Goal: Consume media (video, audio): Consume media (video, audio)

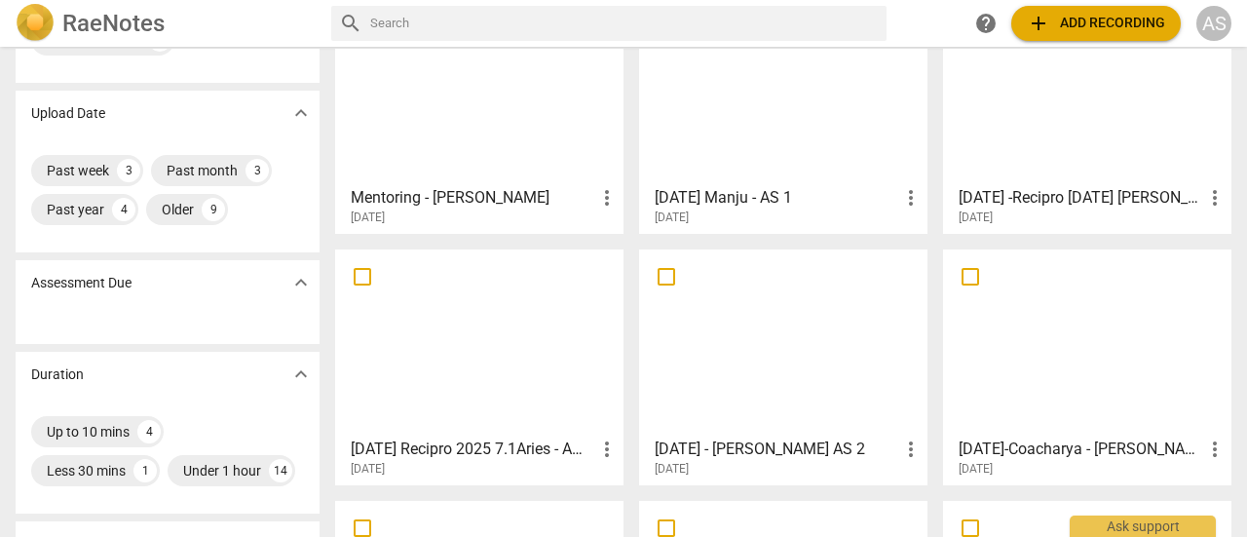
scroll to position [147, 0]
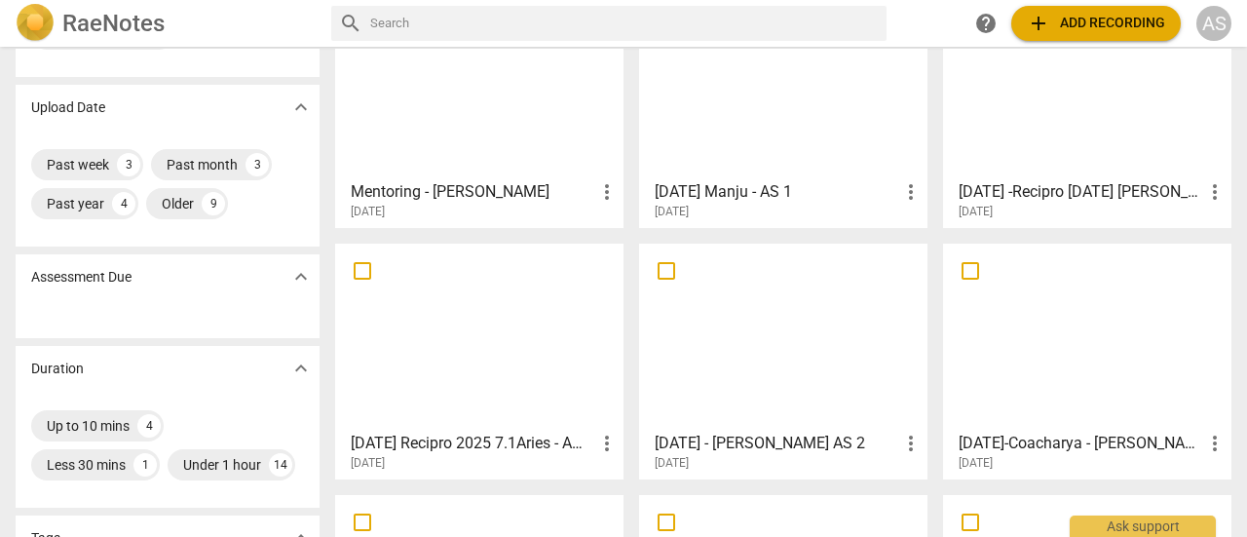
click at [815, 363] on div at bounding box center [783, 336] width 275 height 172
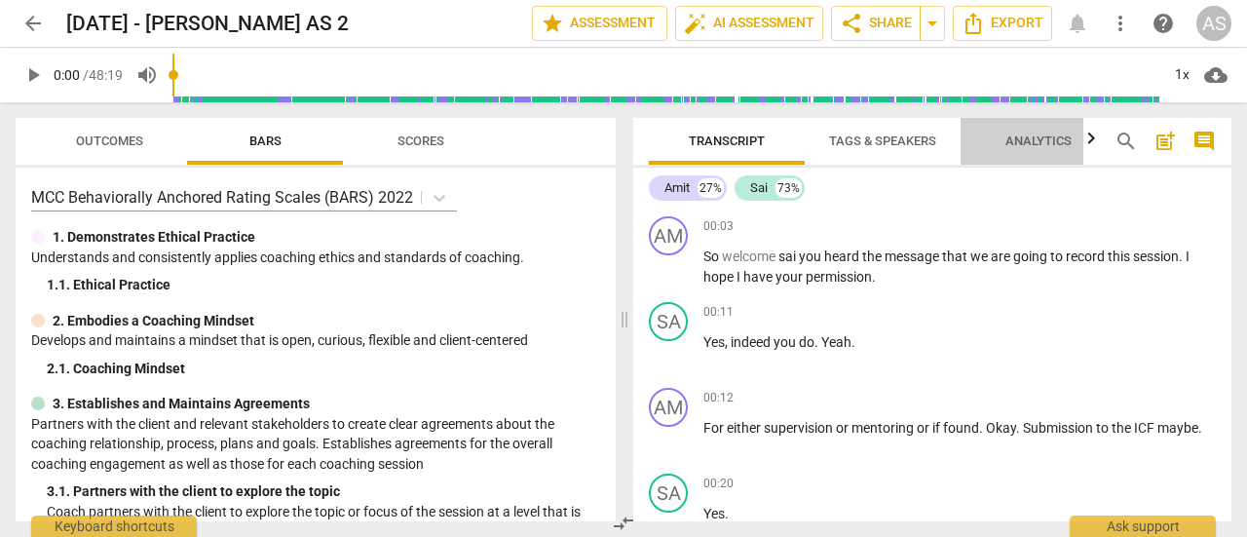
click at [1033, 155] on button "Analytics" at bounding box center [1039, 141] width 156 height 47
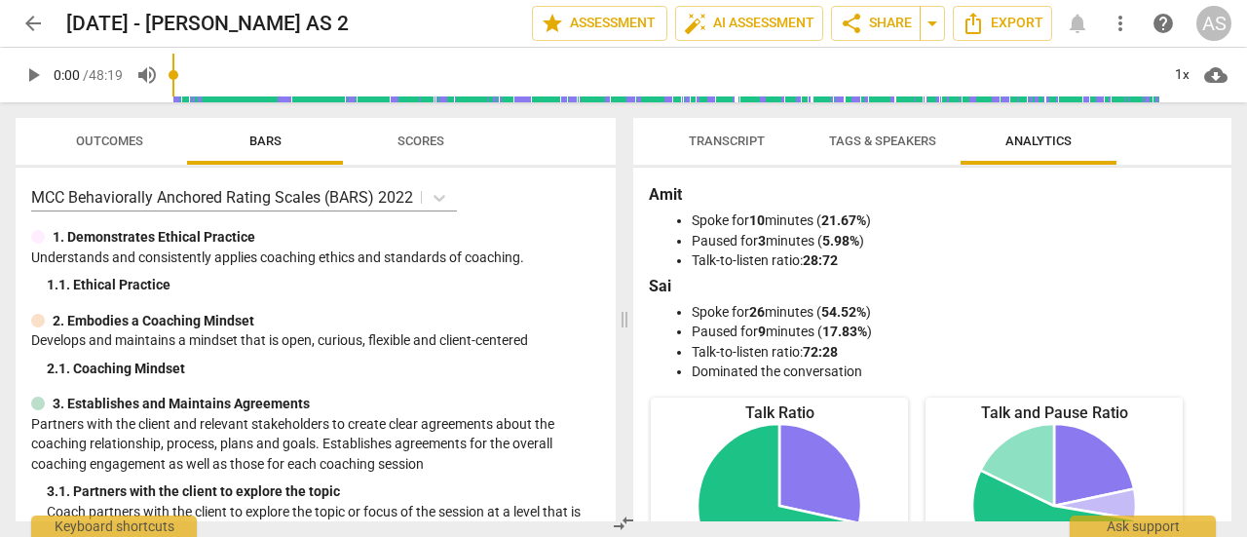
scroll to position [310, 0]
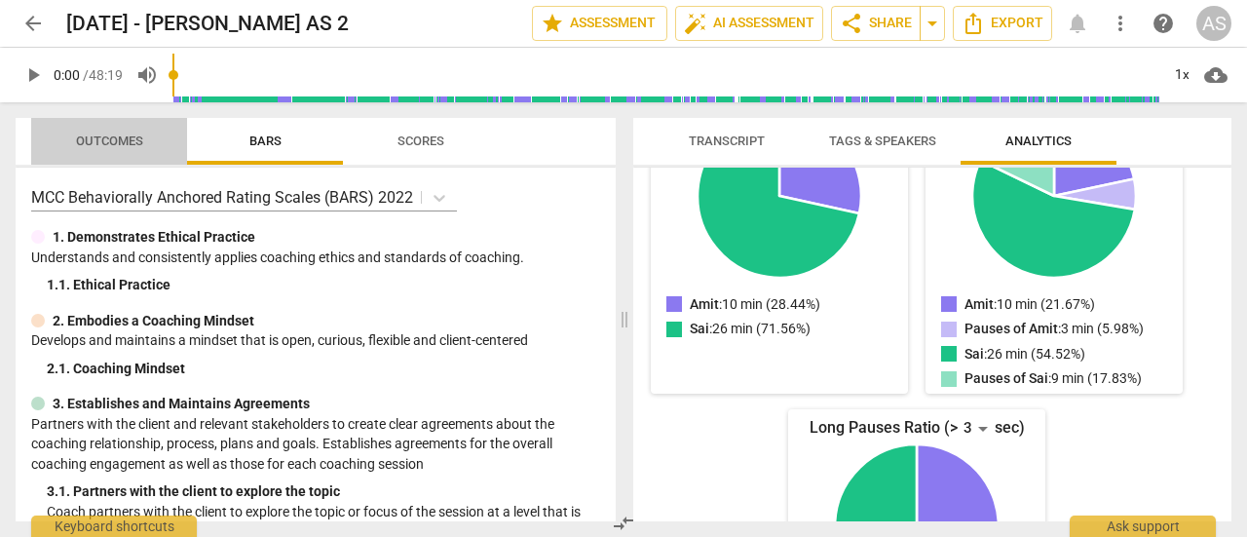
click at [109, 156] on button "Outcomes" at bounding box center [109, 141] width 156 height 47
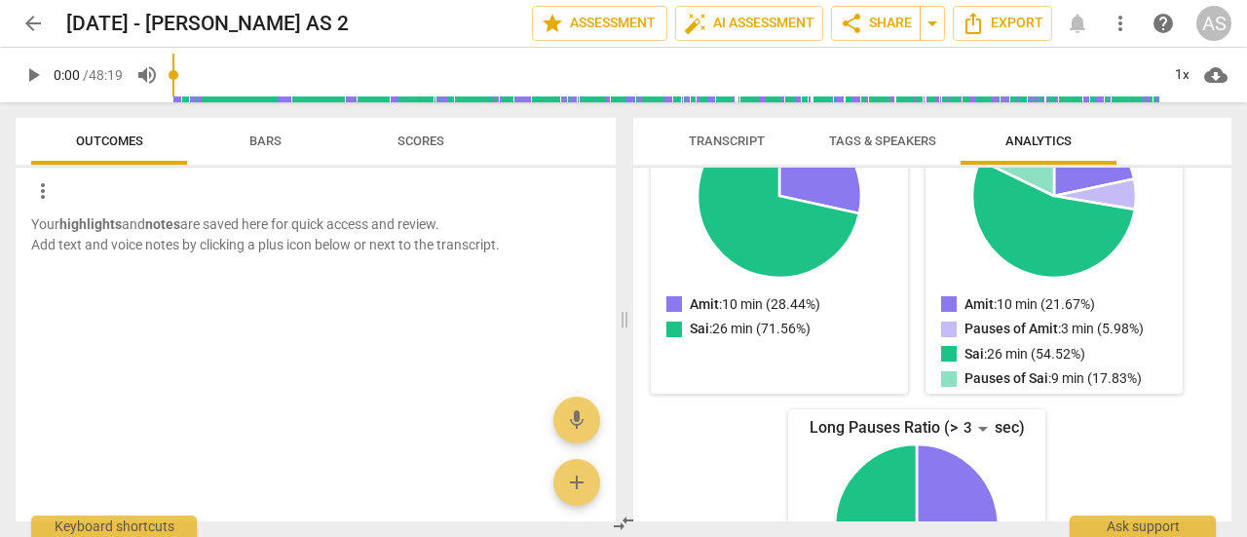
click at [1232, 459] on div "Transcript Tags & Speakers Analytics Amit 27% Sai 73% AM play_arrow pause 00:03…" at bounding box center [937, 319] width 622 height 435
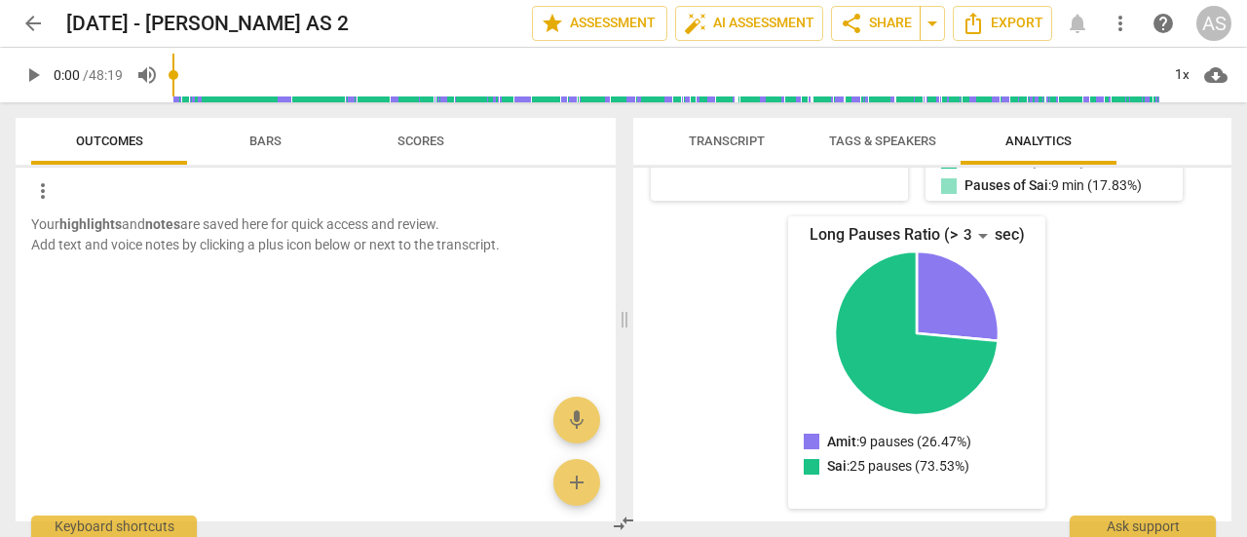
click at [1232, 231] on div "Transcript Tags & Speakers Analytics Amit 27% Sai 73% AM play_arrow pause 00:03…" at bounding box center [937, 319] width 622 height 435
click at [723, 145] on span "Transcript" at bounding box center [727, 140] width 76 height 15
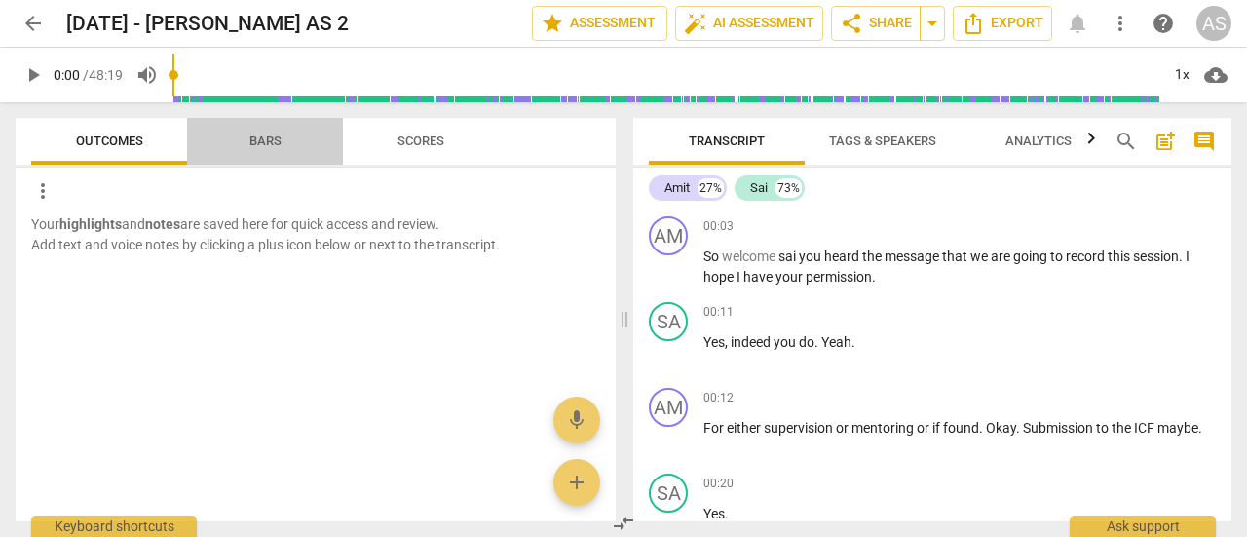
click at [268, 161] on button "Bars" at bounding box center [265, 141] width 156 height 47
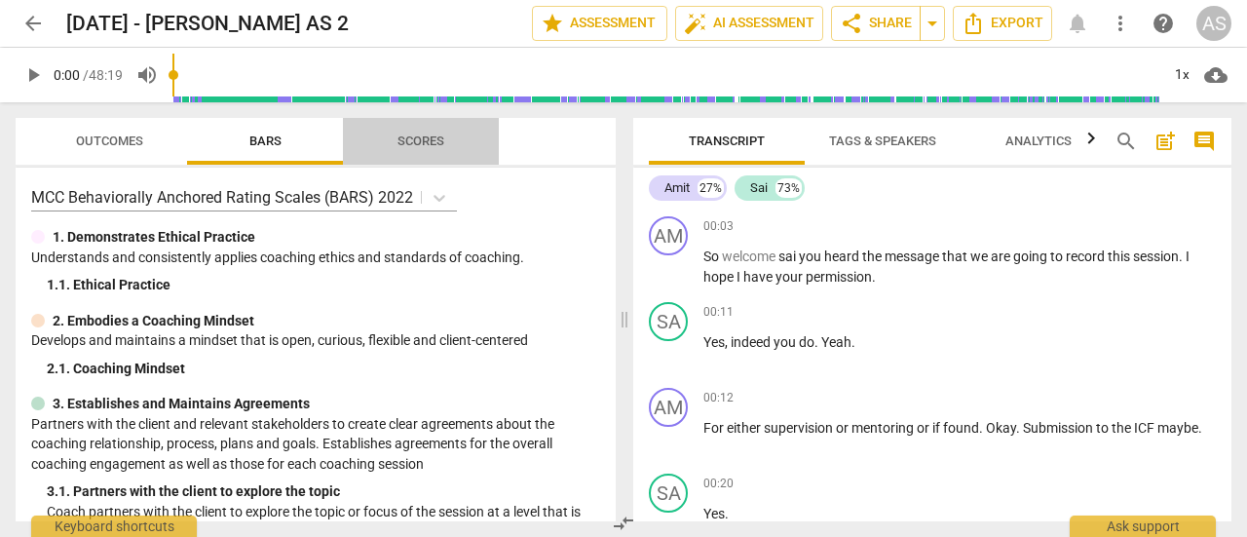
click at [430, 145] on span "Scores" at bounding box center [421, 140] width 47 height 15
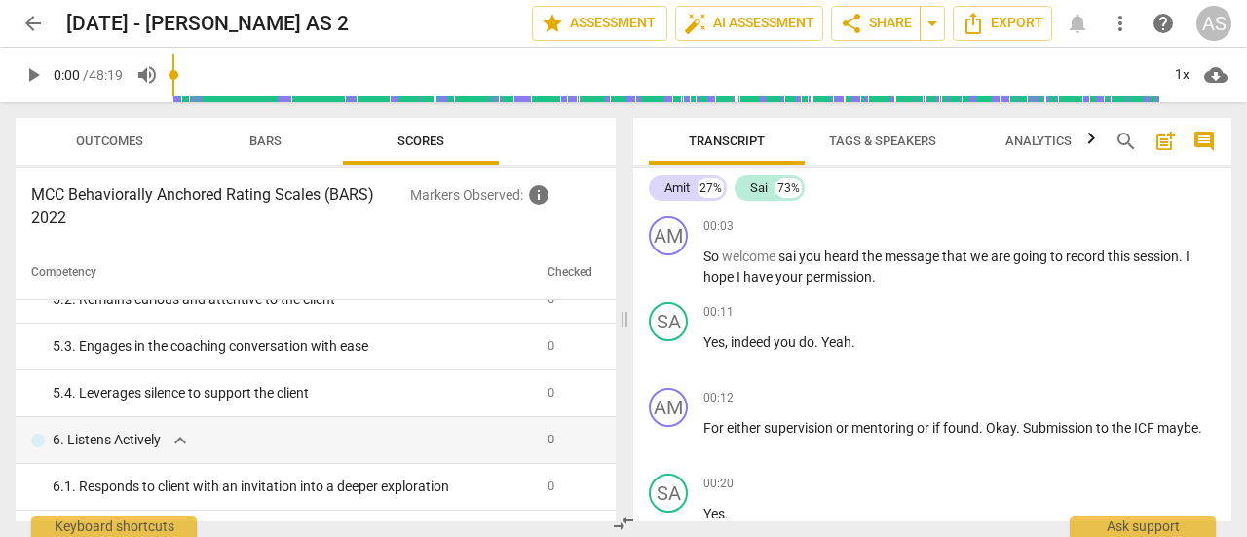
scroll to position [967, 0]
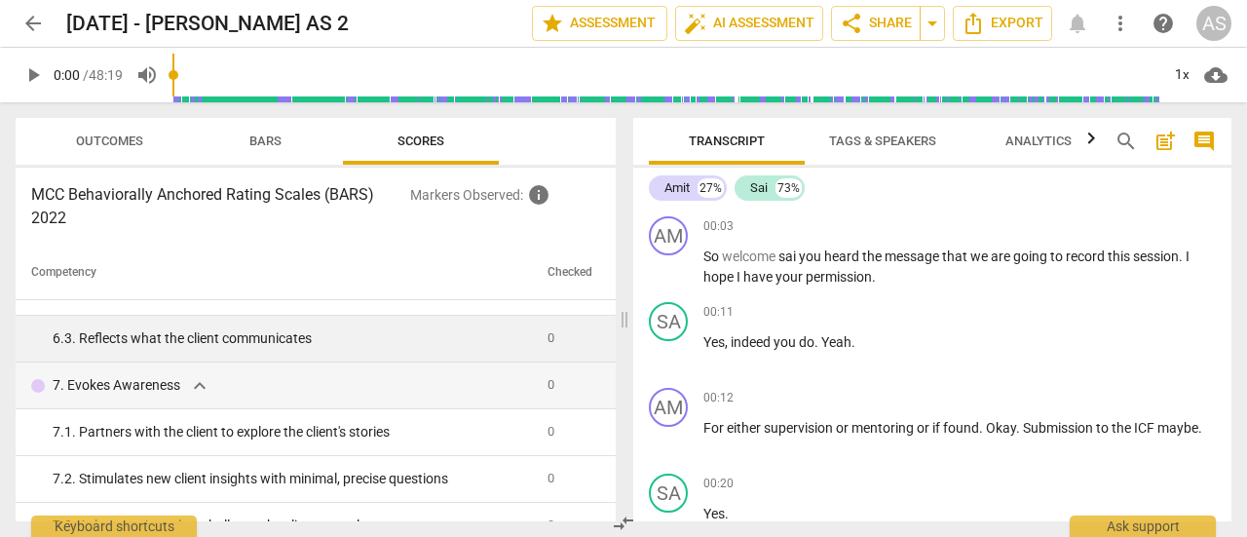
click at [608, 345] on td at bounding box center [608, 339] width 16 height 47
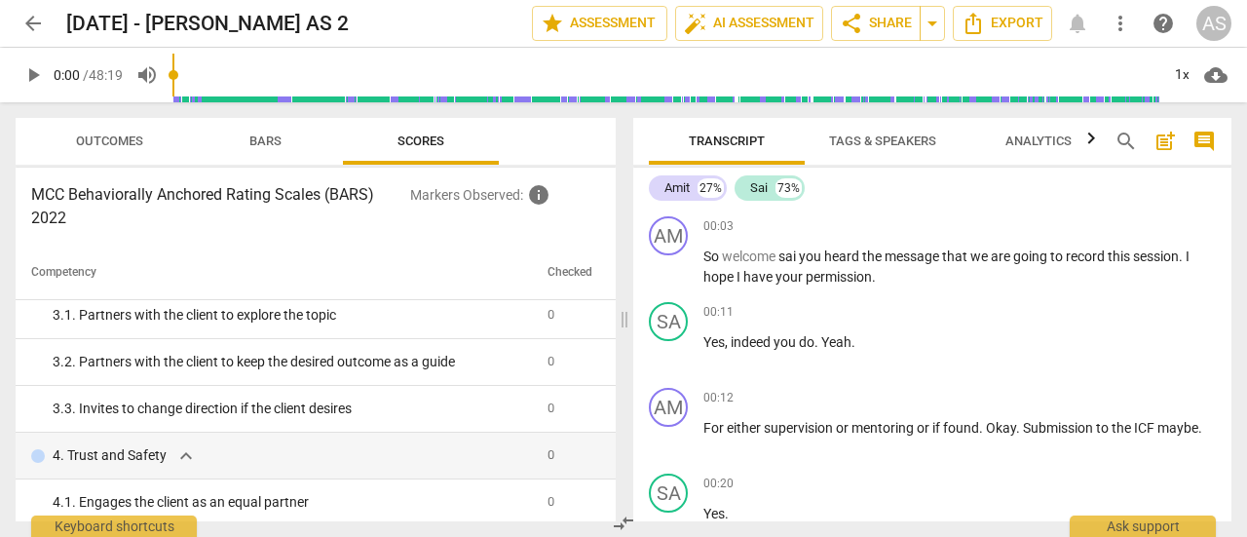
scroll to position [0, 0]
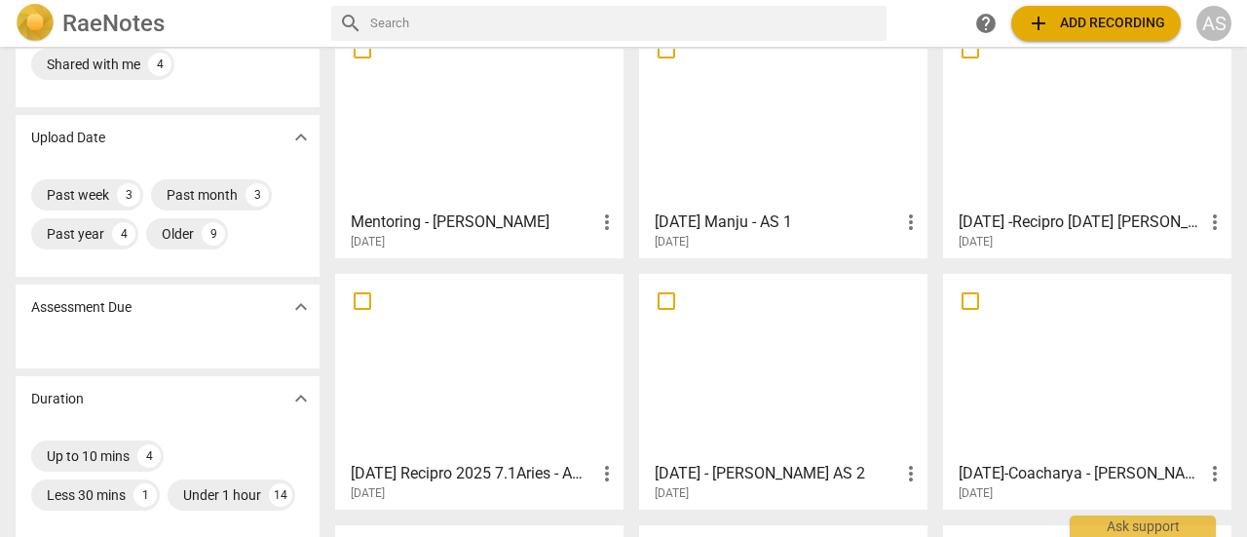
scroll to position [156, 0]
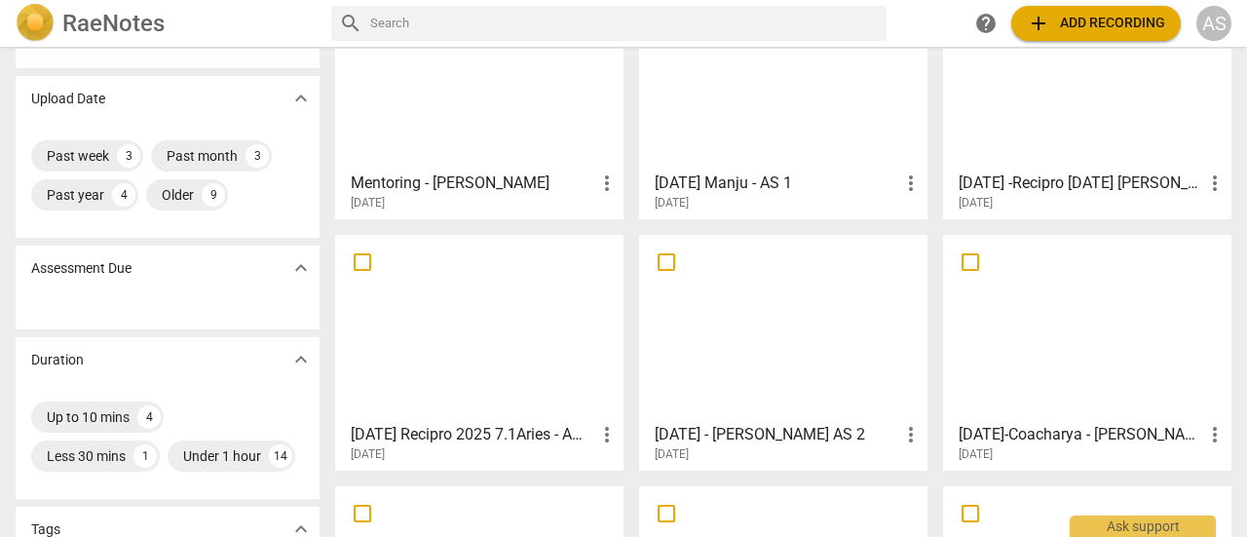
click at [809, 363] on div at bounding box center [783, 328] width 275 height 172
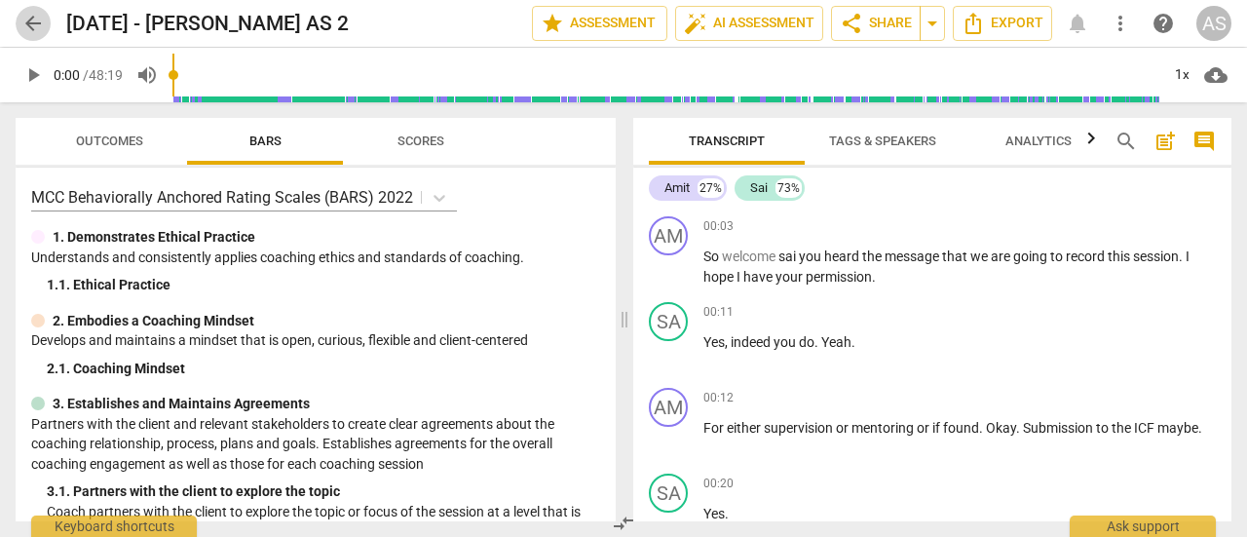
click at [33, 24] on span "arrow_back" at bounding box center [32, 23] width 23 height 23
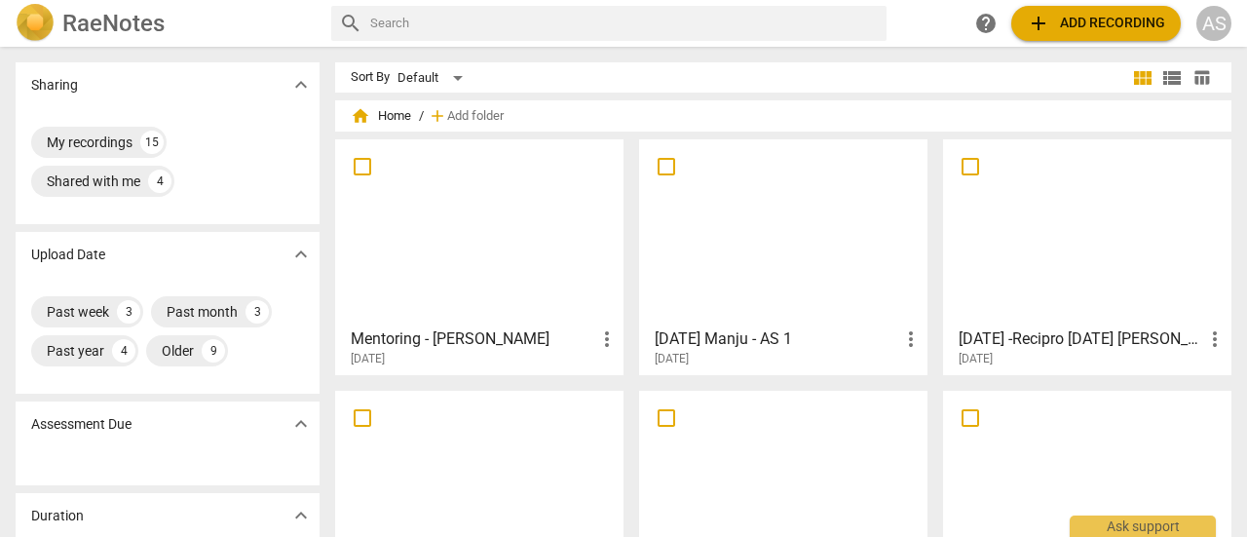
scroll to position [427, 0]
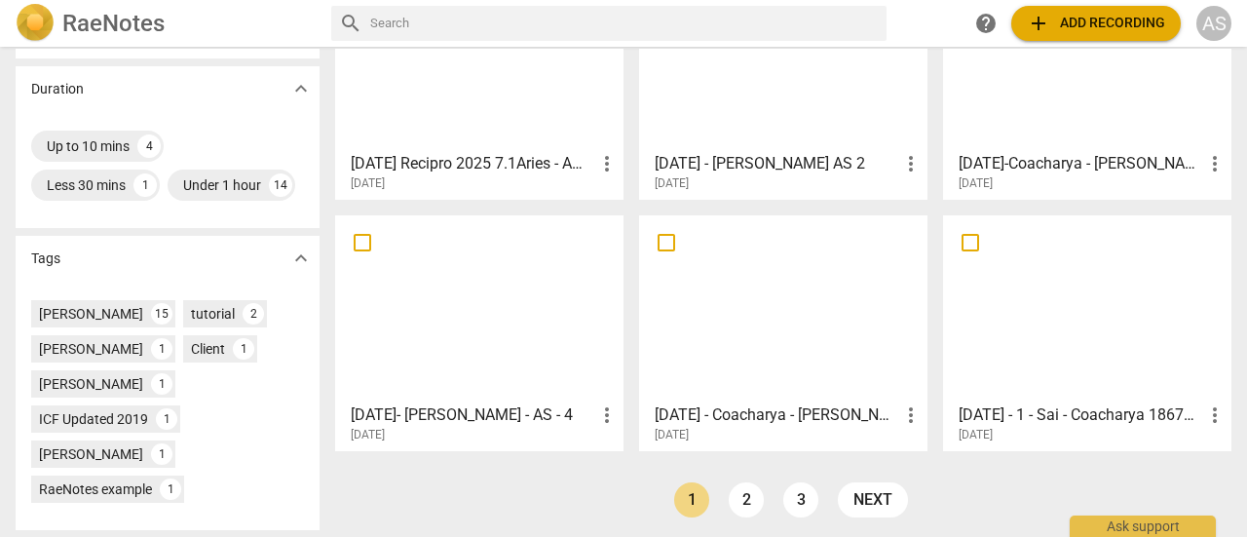
click at [507, 94] on div at bounding box center [479, 57] width 275 height 172
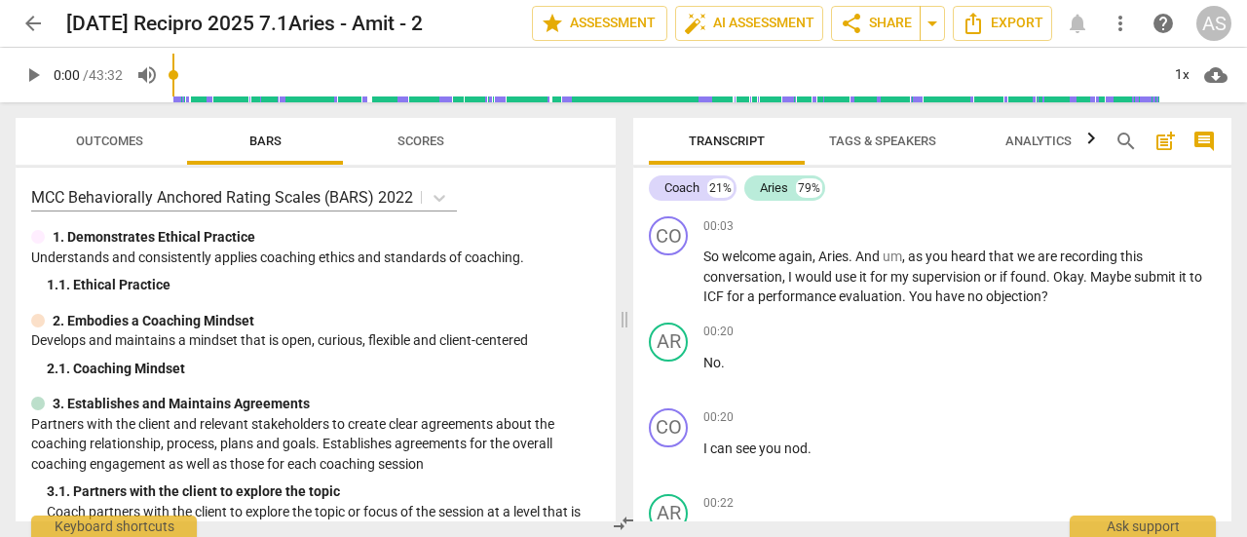
click at [1232, 415] on div "Transcript Tags & Speakers Analytics search post_add comment Coach 21% Aries 79…" at bounding box center [937, 319] width 622 height 435
click at [1234, 391] on div "Transcript Tags & Speakers Analytics search post_add comment Coach 21% Aries 79…" at bounding box center [937, 319] width 622 height 435
click at [1233, 381] on div "Transcript Tags & Speakers Analytics search post_add comment Coach 21% Aries 79…" at bounding box center [937, 319] width 622 height 435
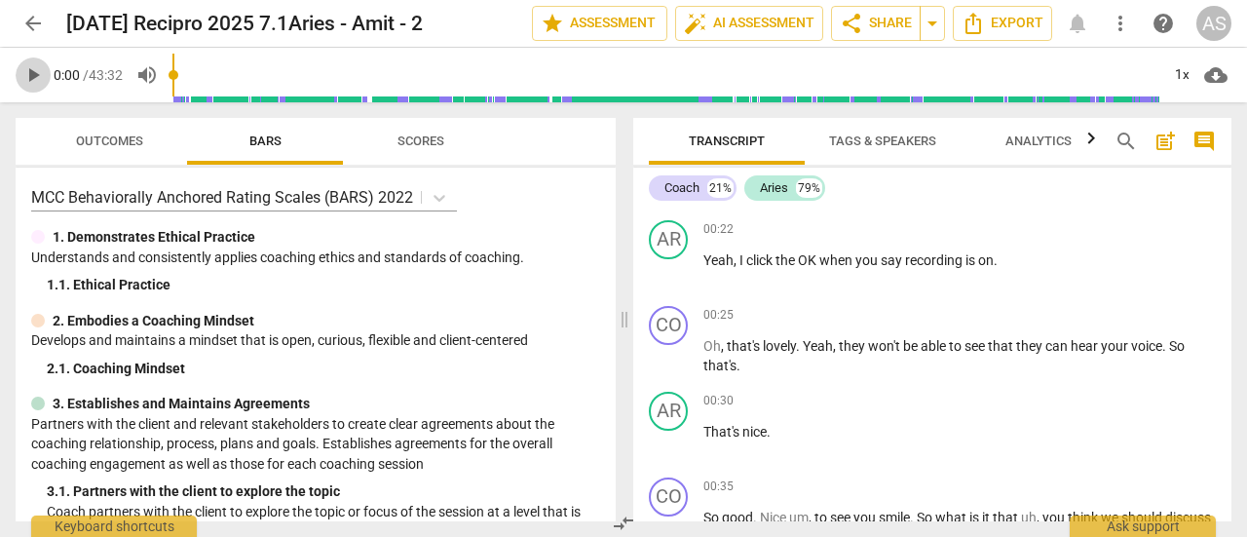
click at [33, 77] on span "play_arrow" at bounding box center [32, 74] width 23 height 23
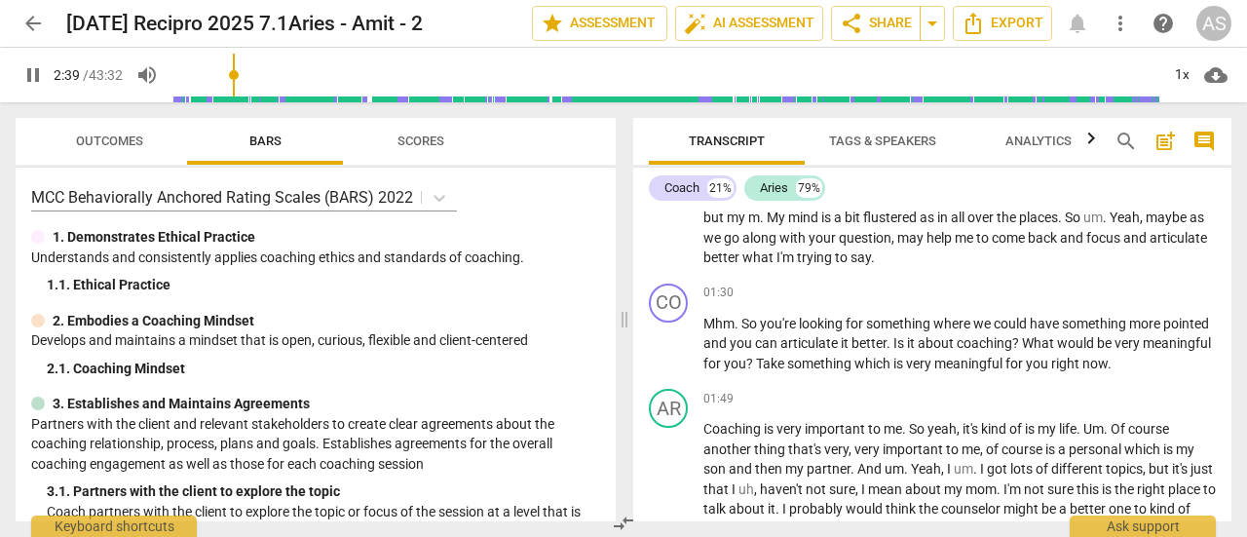
scroll to position [1050, 0]
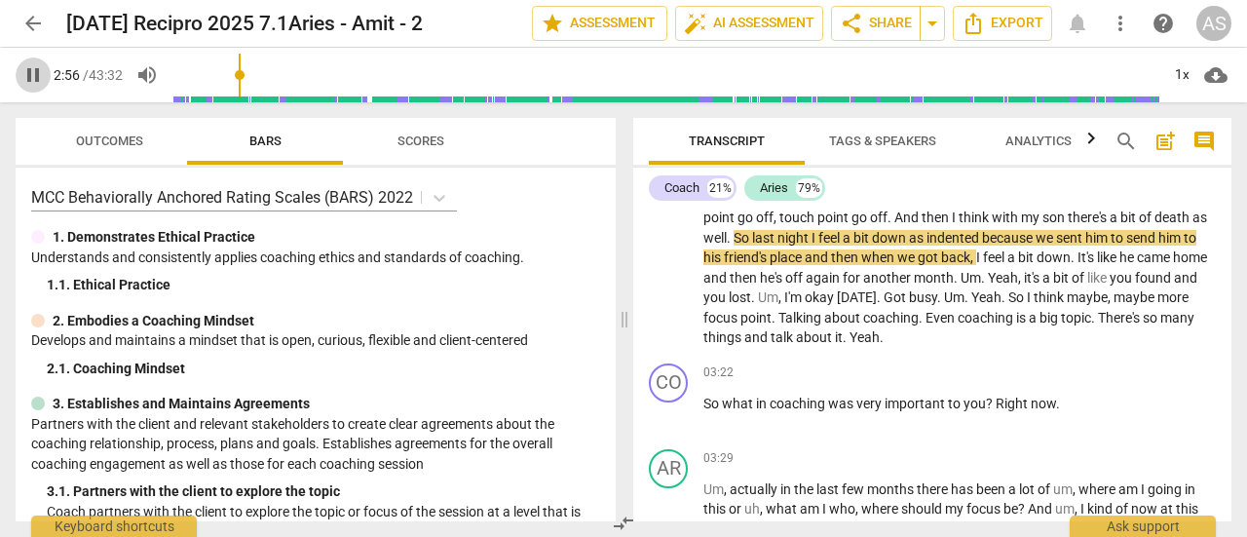
click at [33, 77] on span "pause" at bounding box center [32, 74] width 23 height 23
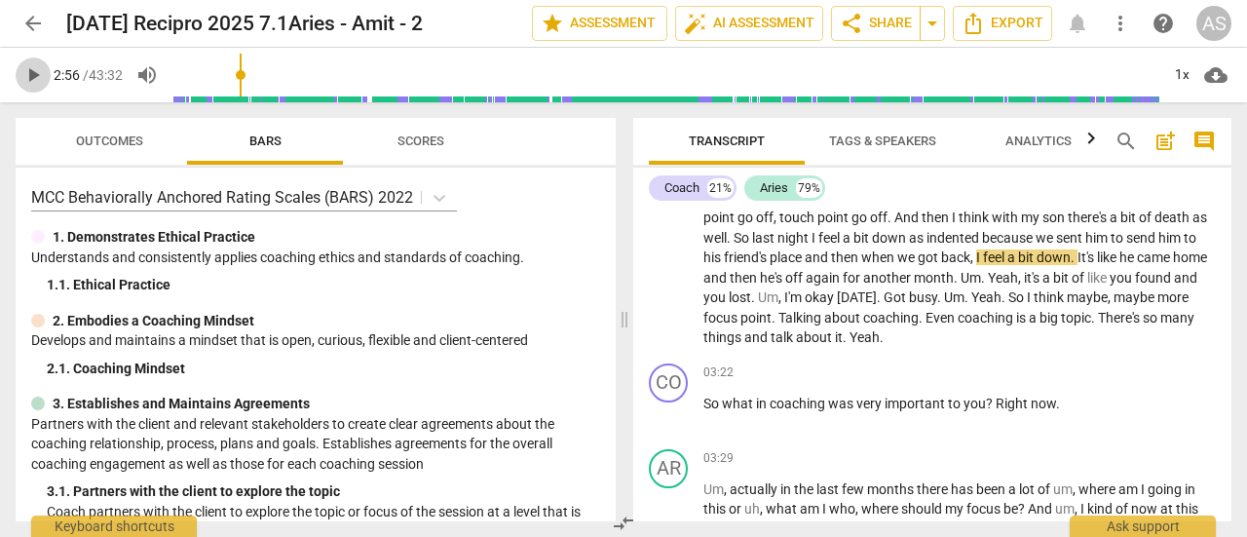
click at [33, 77] on span "play_arrow" at bounding box center [32, 74] width 23 height 23
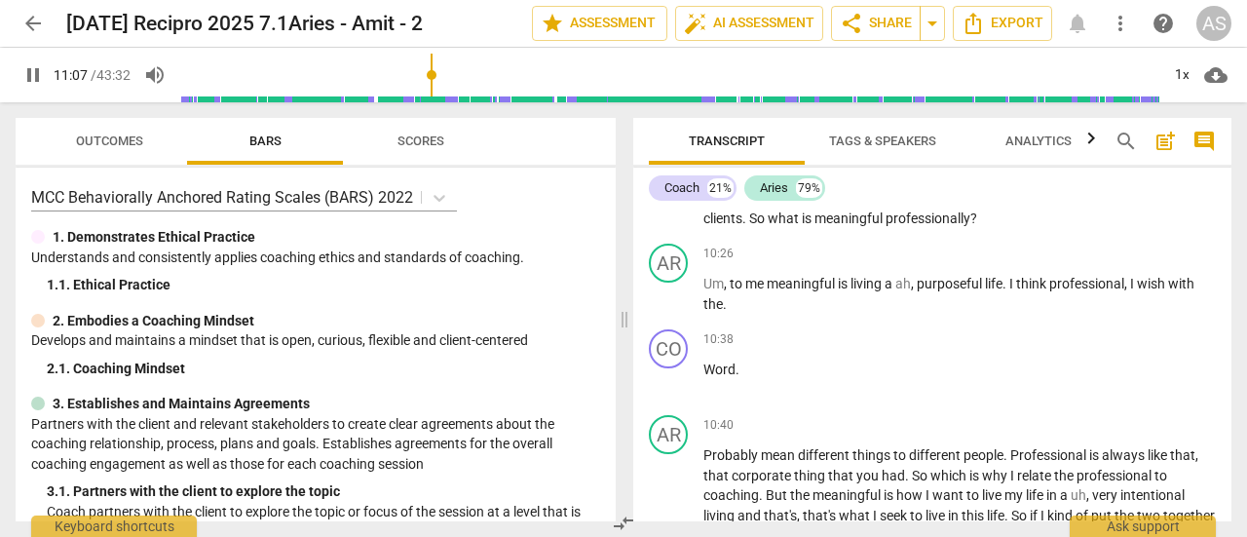
scroll to position [3461, 0]
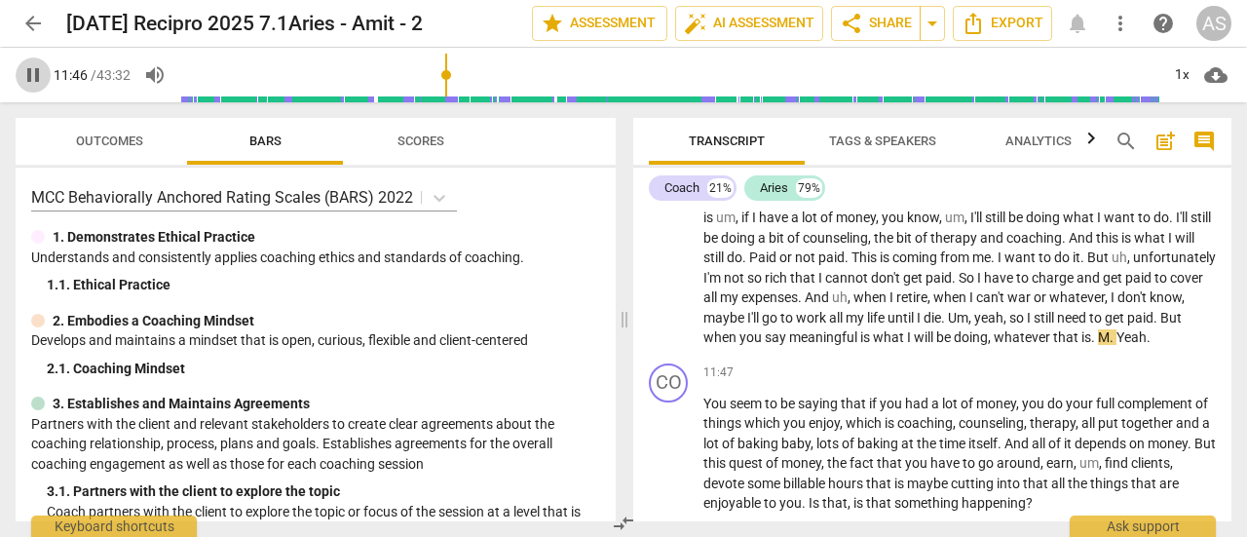
click at [33, 77] on span "pause" at bounding box center [32, 74] width 23 height 23
click at [33, 77] on span "play_arrow" at bounding box center [32, 74] width 23 height 23
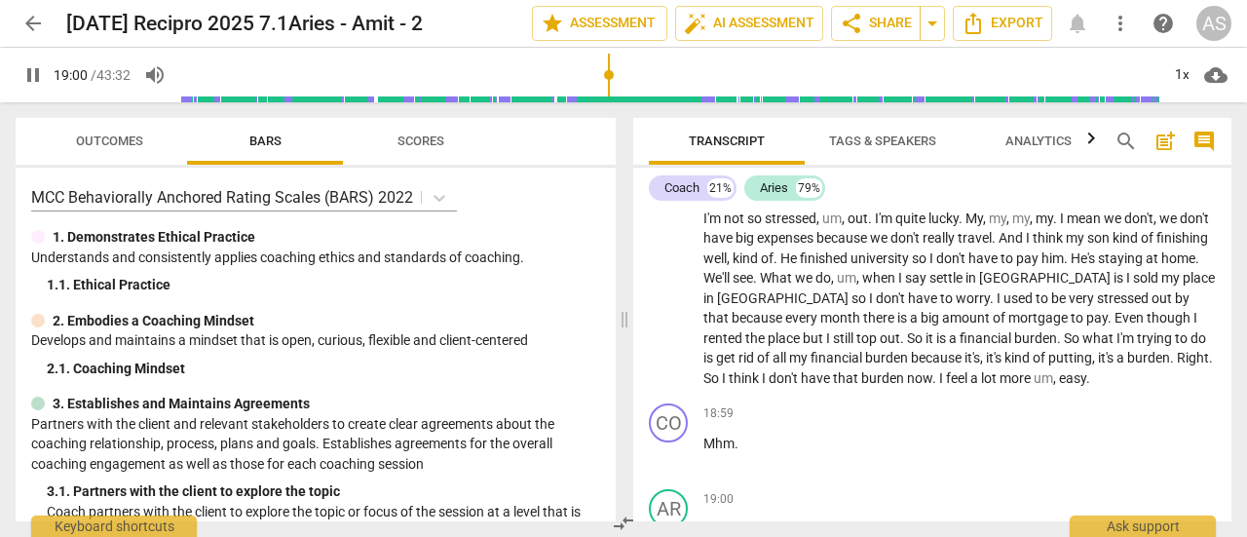
scroll to position [5911, 0]
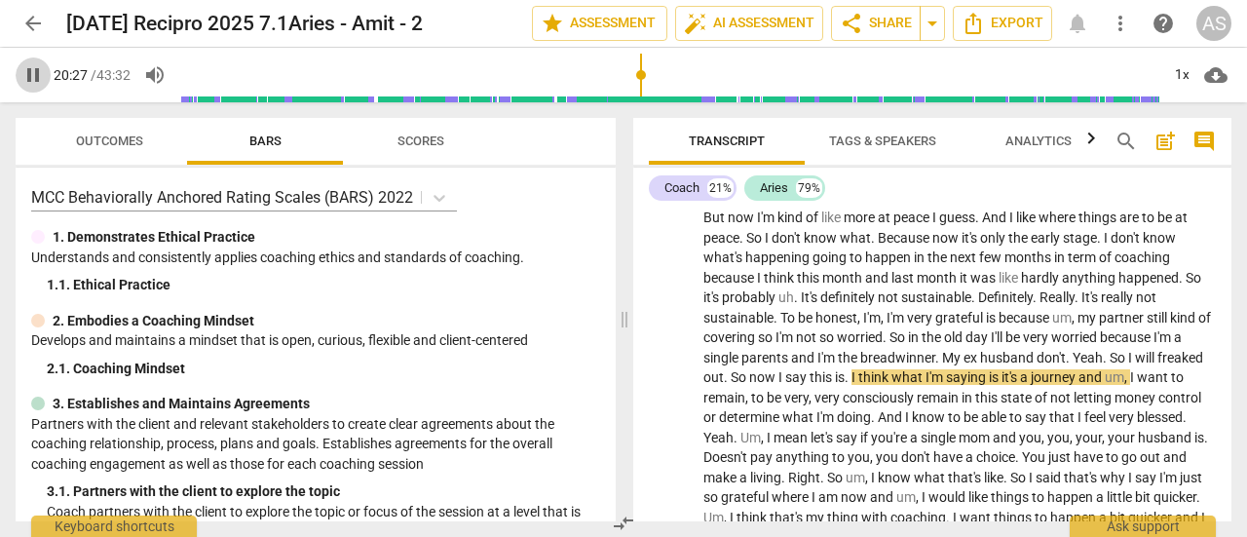
click at [33, 77] on span "pause" at bounding box center [32, 74] width 23 height 23
click at [33, 77] on span "play_arrow" at bounding box center [32, 74] width 23 height 23
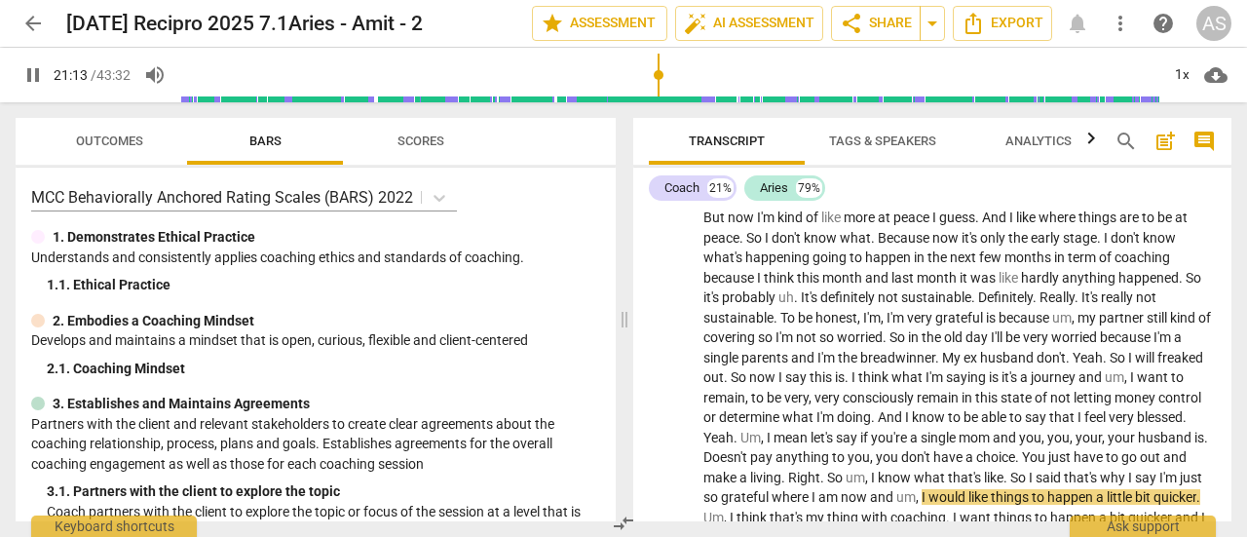
scroll to position [6231, 0]
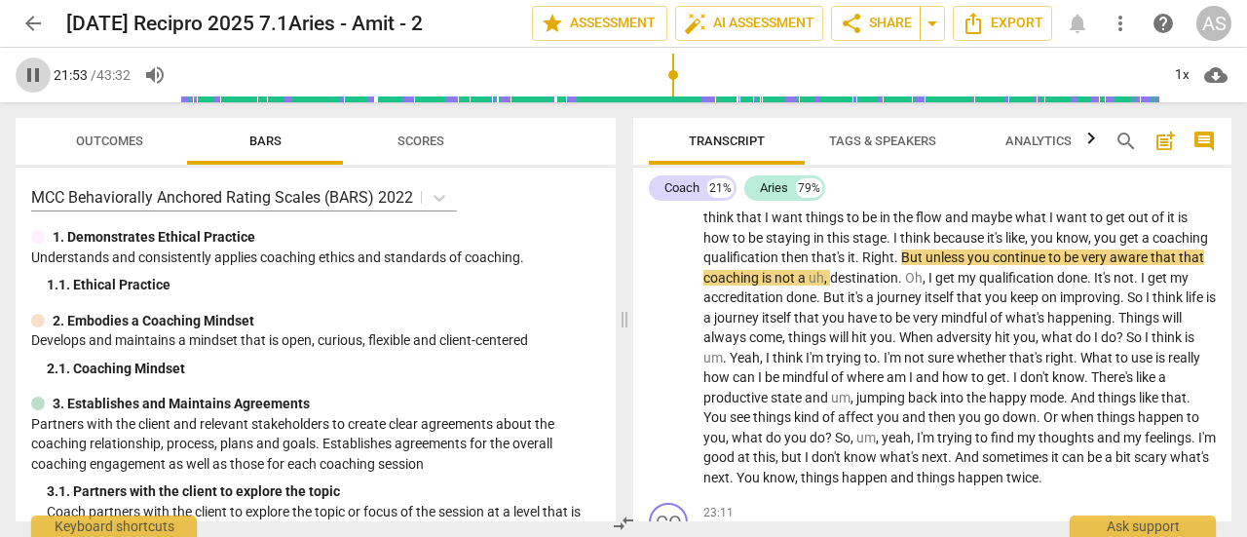
click at [27, 77] on span "pause" at bounding box center [32, 74] width 23 height 23
type input "1314"
